Goal: Check status

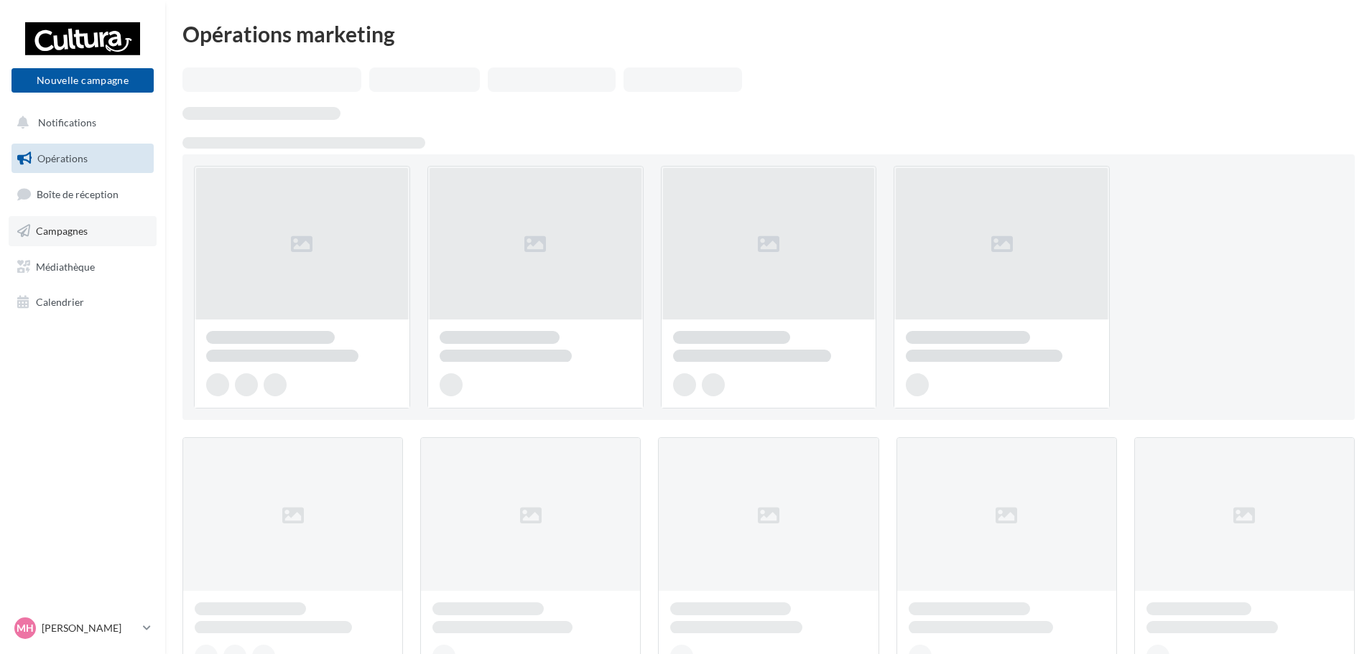
click at [55, 225] on span "Campagnes" at bounding box center [62, 231] width 52 height 12
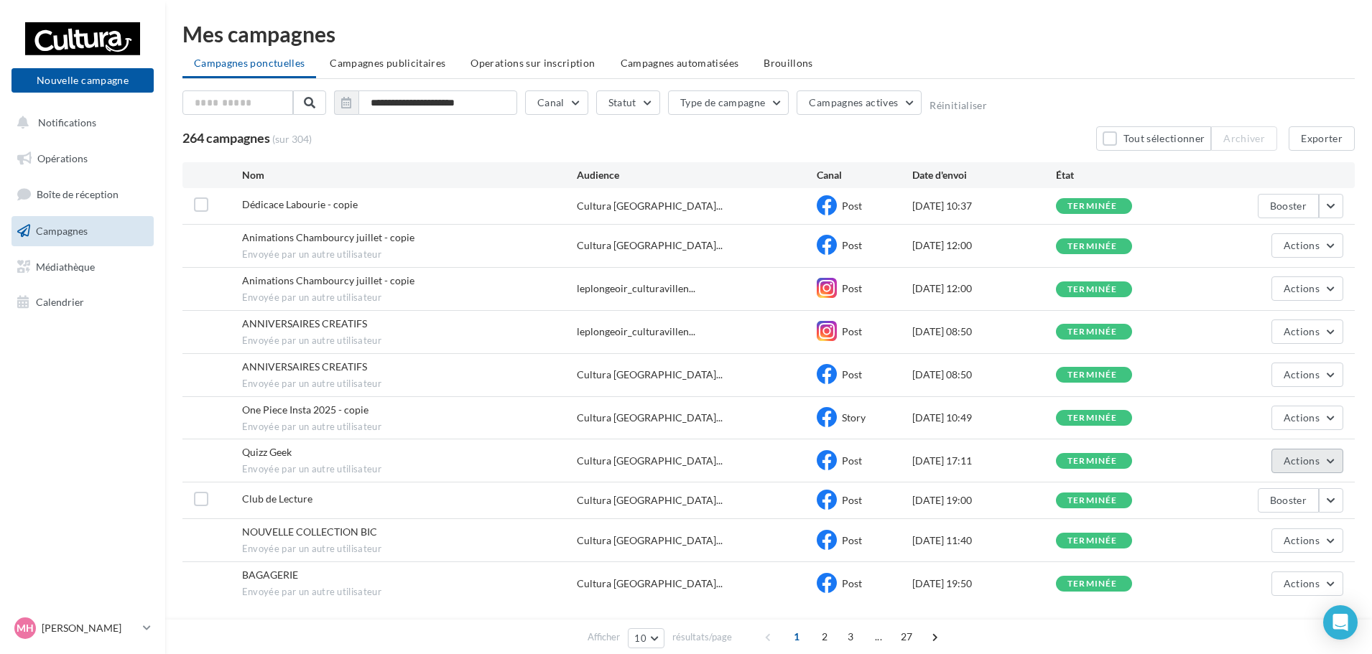
click at [1315, 465] on span "Actions" at bounding box center [1302, 461] width 36 height 12
click at [1283, 491] on button "Voir les résultats" at bounding box center [1272, 494] width 144 height 37
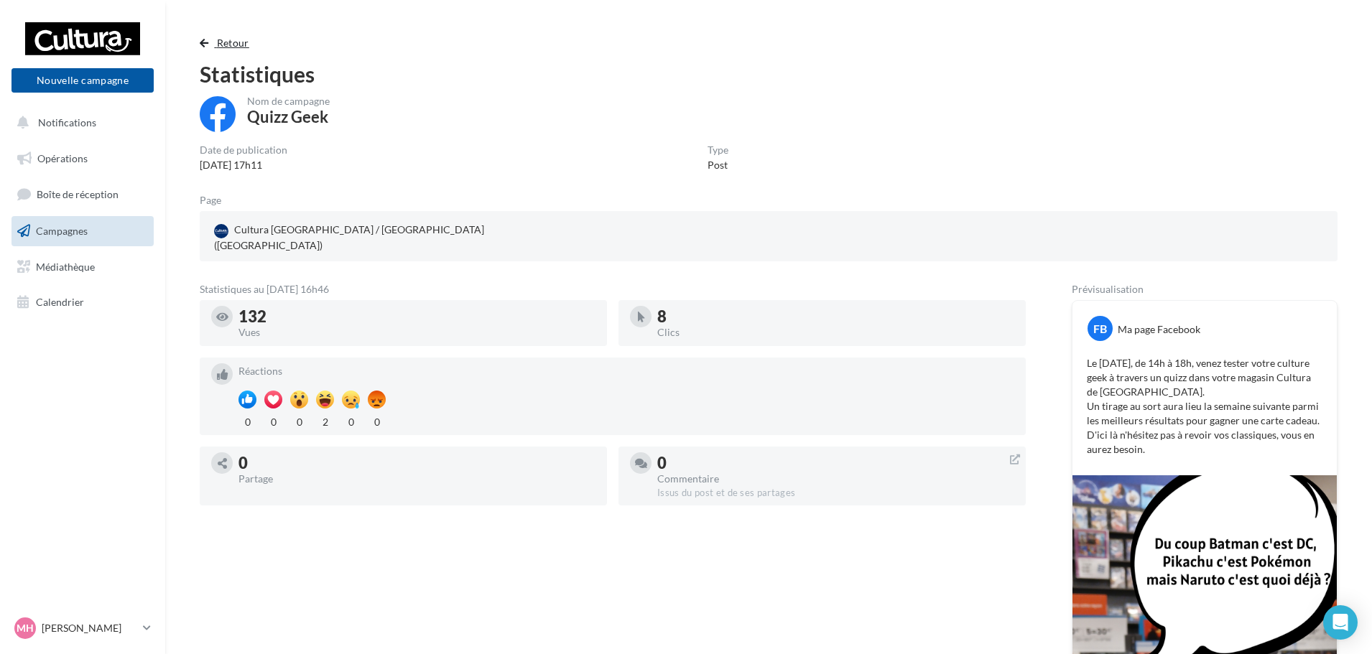
click at [201, 42] on span "button" at bounding box center [204, 43] width 9 height 10
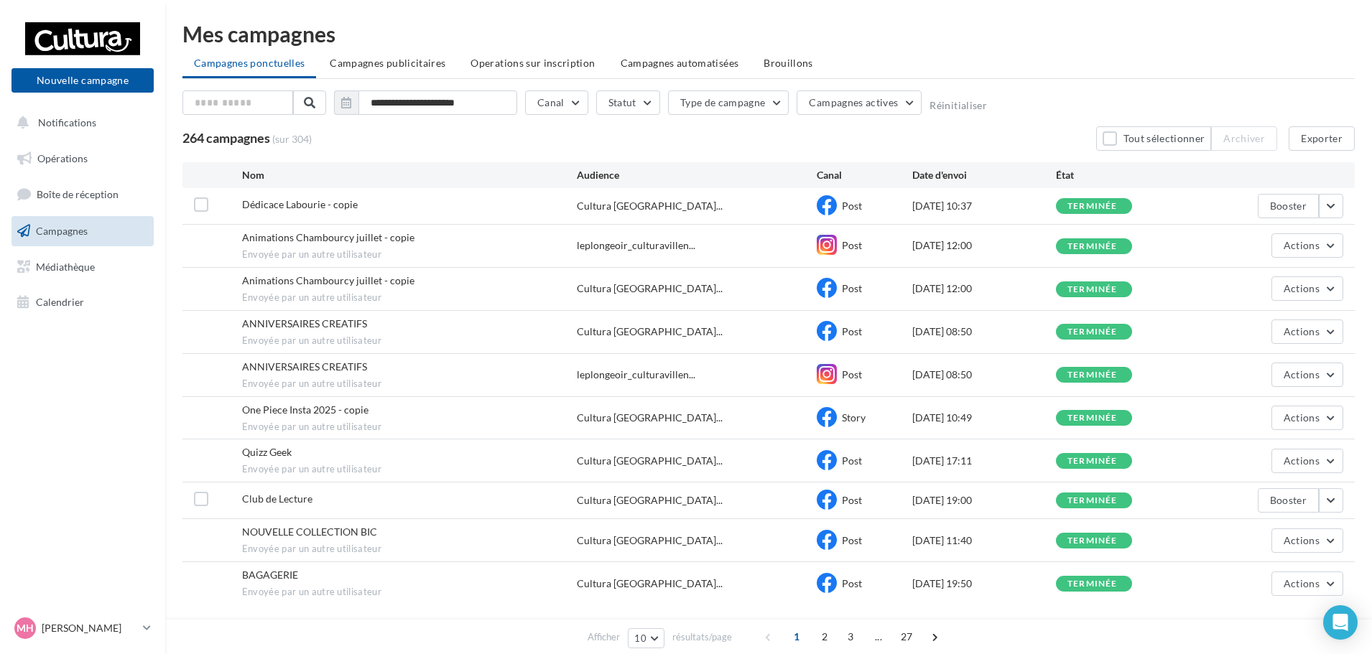
click at [1340, 488] on div "Club de Lecture Cultura Villennes-sur-Sei... Post 08/09/2025 19:00 terminée Boo…" at bounding box center [768, 501] width 1172 height 36
click at [1340, 494] on button "button" at bounding box center [1331, 500] width 24 height 24
click at [1260, 317] on button "Voir les résultats" at bounding box center [1272, 317] width 144 height 37
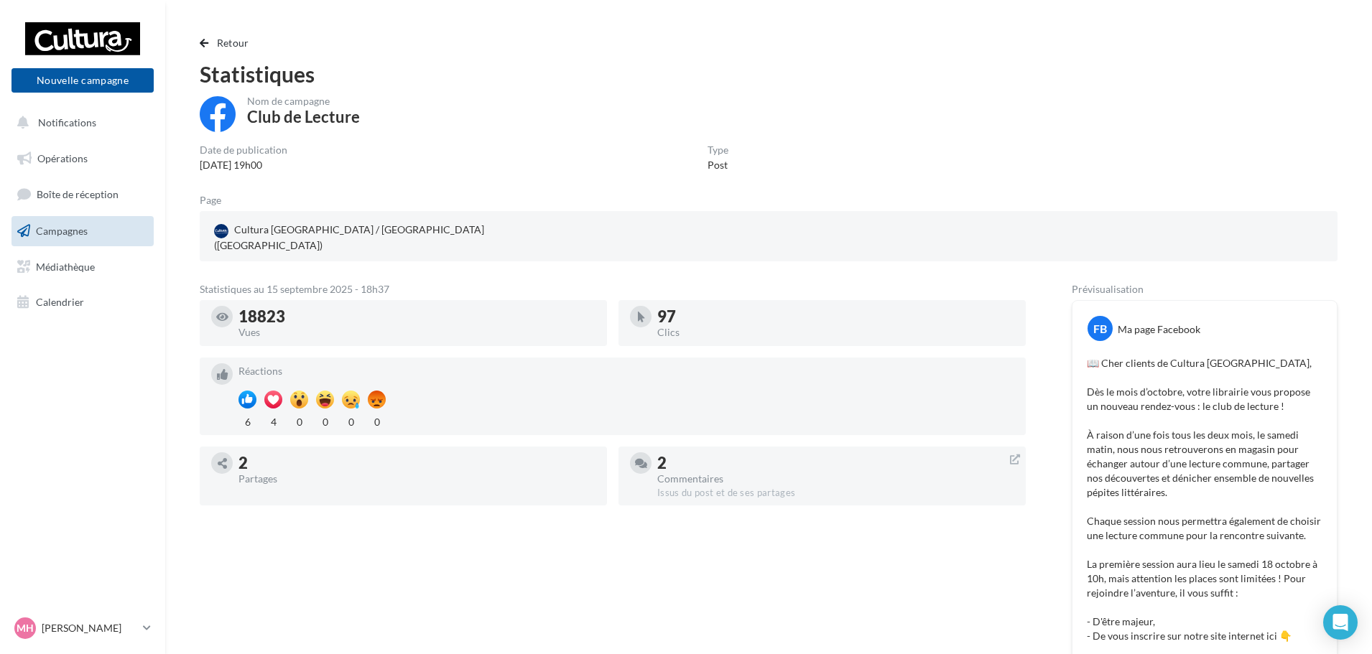
drag, startPoint x: 237, startPoint y: 303, endPoint x: 304, endPoint y: 304, distance: 66.8
click at [304, 306] on div "18823 Vues" at bounding box center [403, 323] width 384 height 34
click at [206, 40] on span "button" at bounding box center [204, 43] width 9 height 10
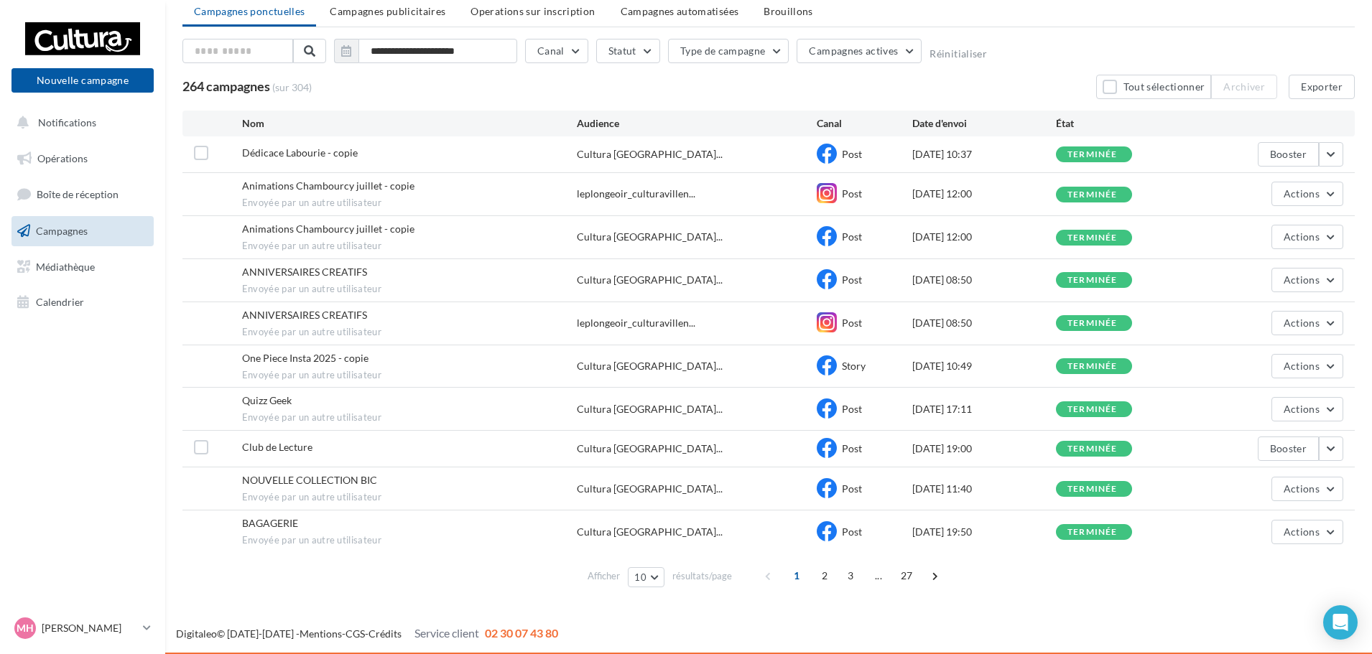
scroll to position [52, 0]
click at [1336, 159] on button "button" at bounding box center [1331, 154] width 24 height 24
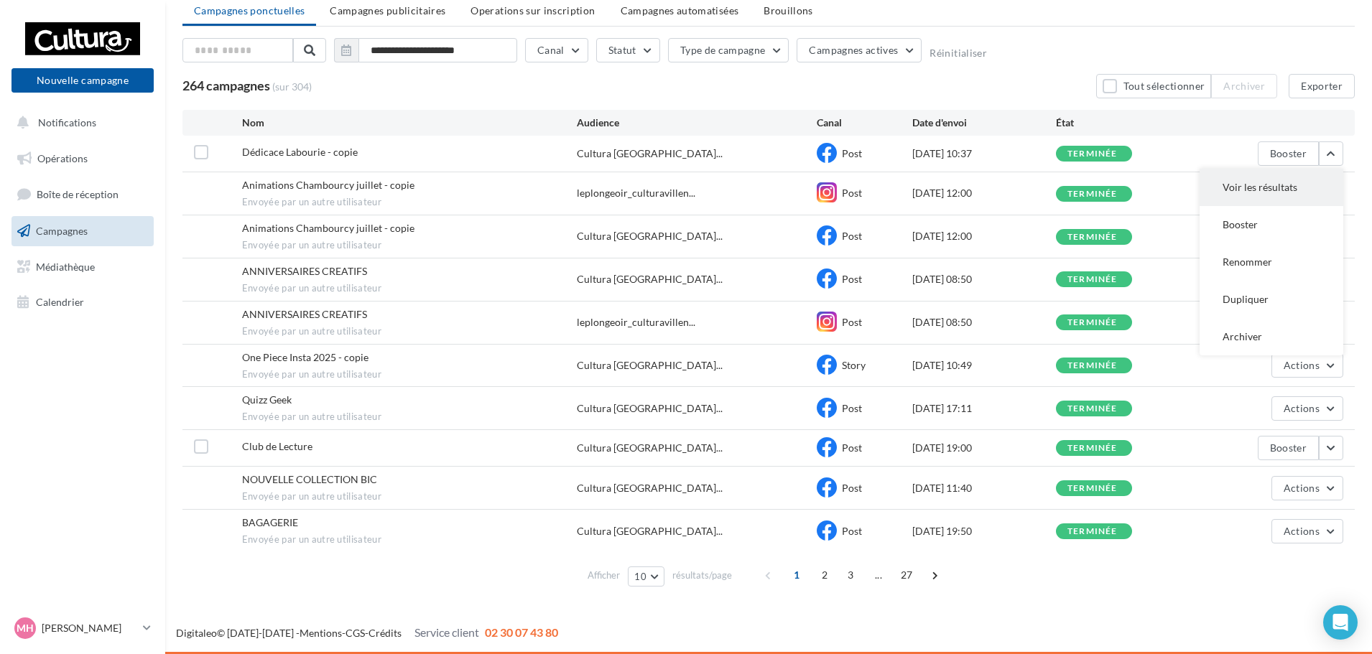
click at [1286, 200] on button "Voir les résultats" at bounding box center [1272, 187] width 144 height 37
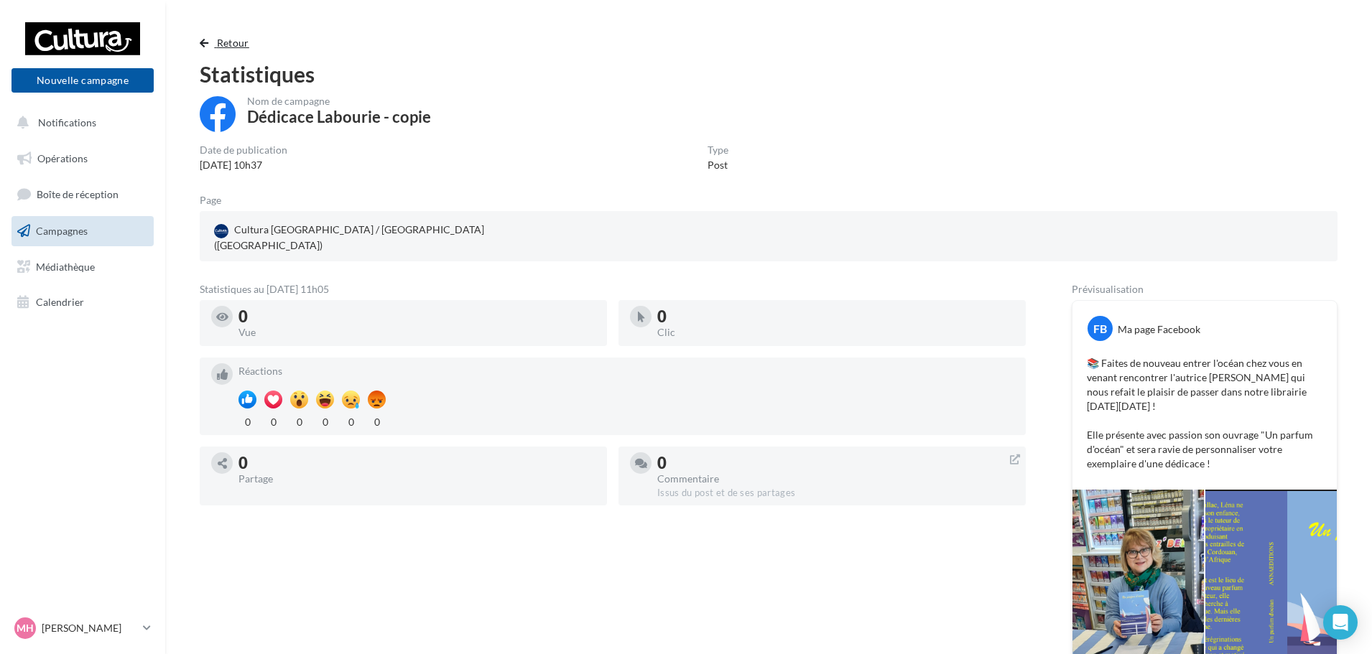
click at [201, 46] on span "button" at bounding box center [204, 43] width 9 height 10
